Goal: Transaction & Acquisition: Purchase product/service

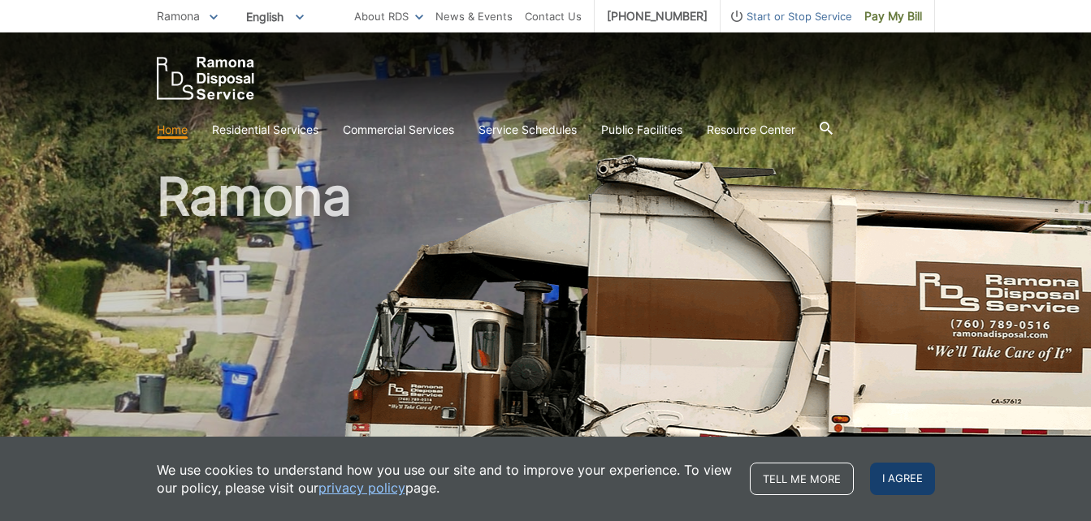
click at [895, 480] on span "I agree" at bounding box center [902, 479] width 65 height 32
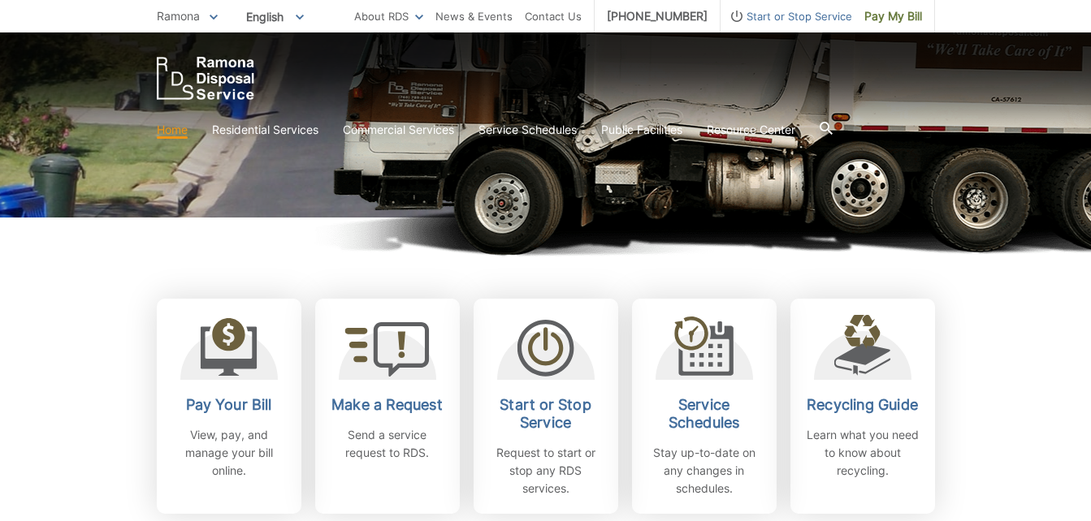
scroll to position [343, 0]
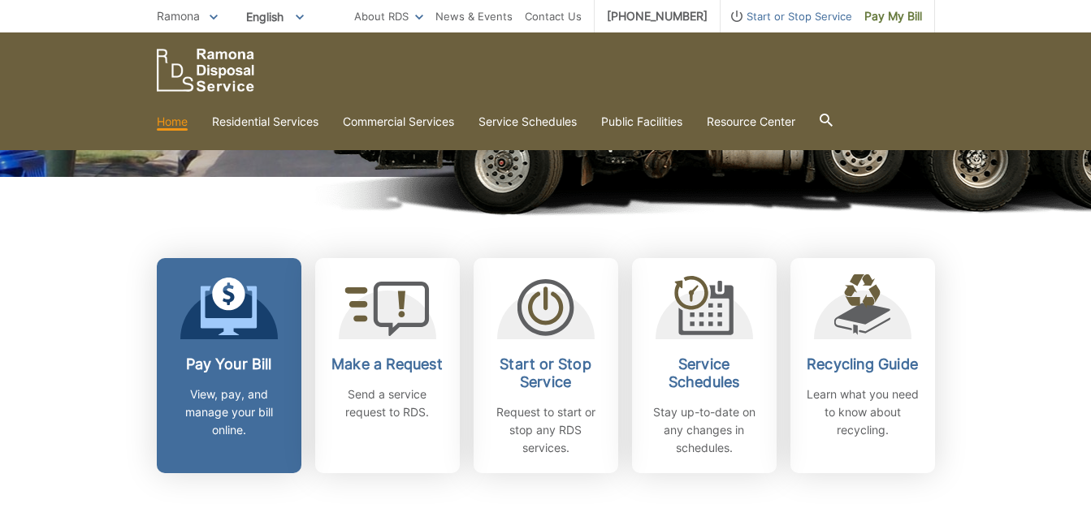
click at [252, 326] on icon at bounding box center [228, 311] width 57 height 50
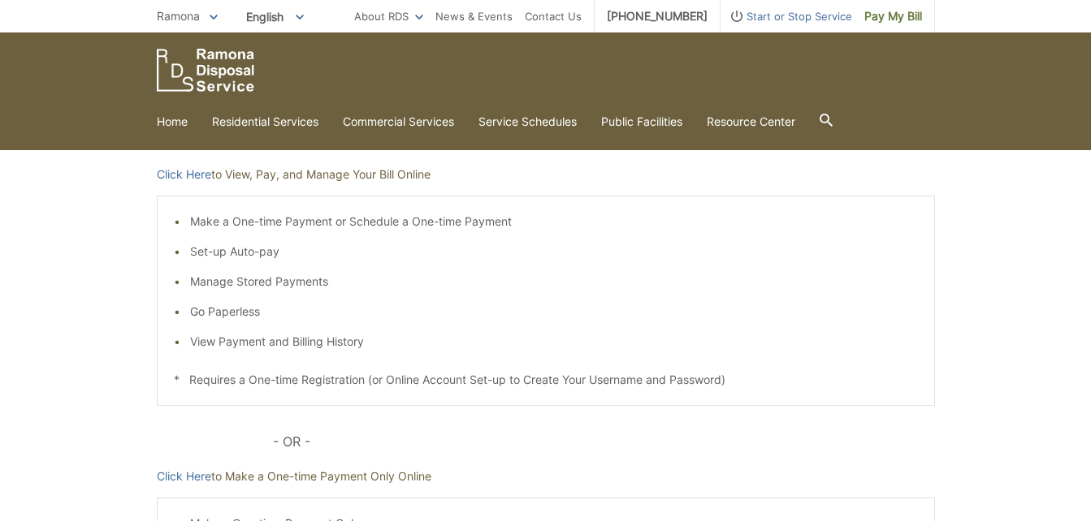
scroll to position [247, 0]
click at [201, 166] on link "Click Here" at bounding box center [184, 173] width 54 height 18
click at [174, 472] on link "Click Here" at bounding box center [184, 475] width 54 height 18
